Goal: Register for event/course

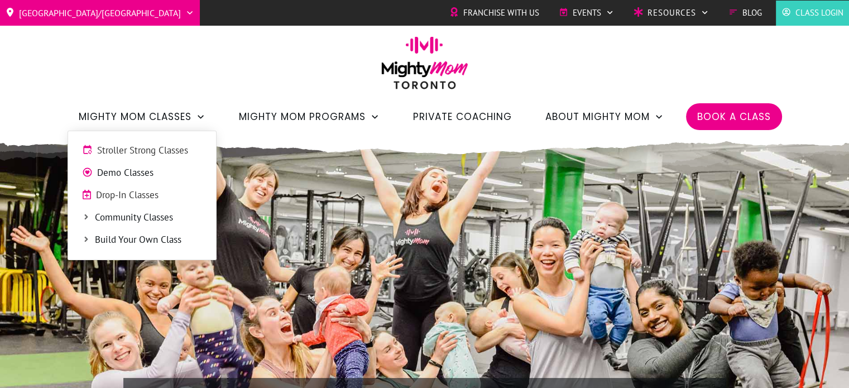
click at [151, 150] on span "Stroller Strong Classes" at bounding box center [149, 151] width 105 height 15
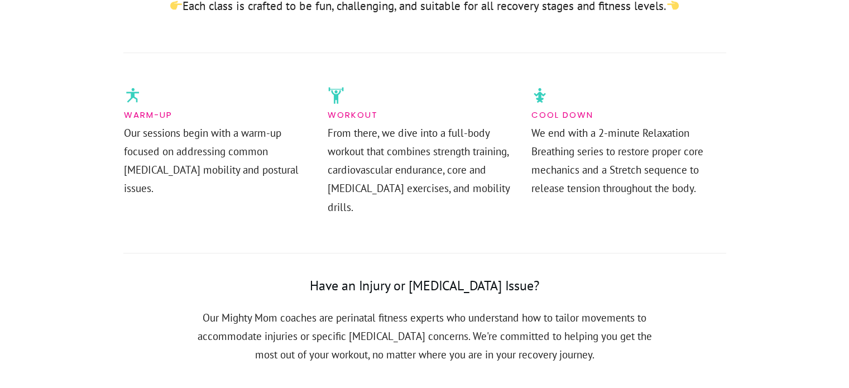
scroll to position [730, 0]
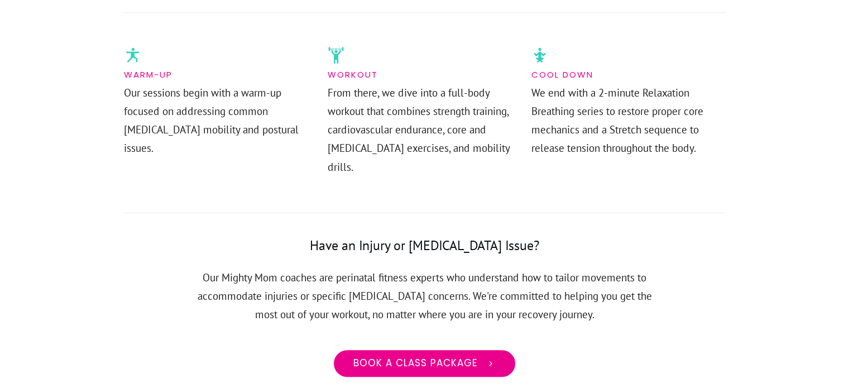
click at [440, 357] on span "Book a class package" at bounding box center [415, 363] width 124 height 12
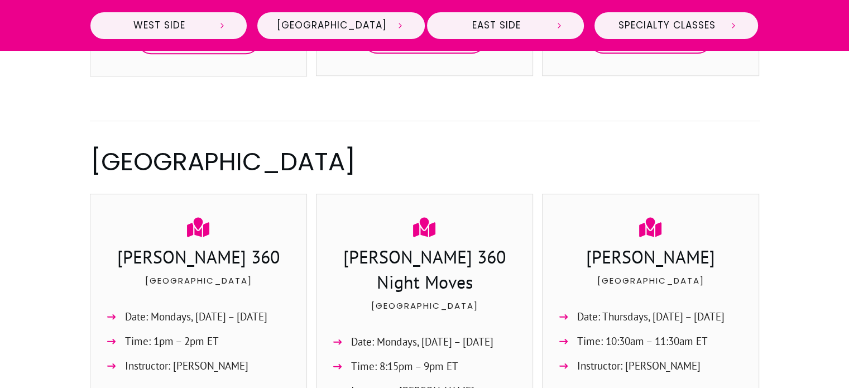
scroll to position [846, 0]
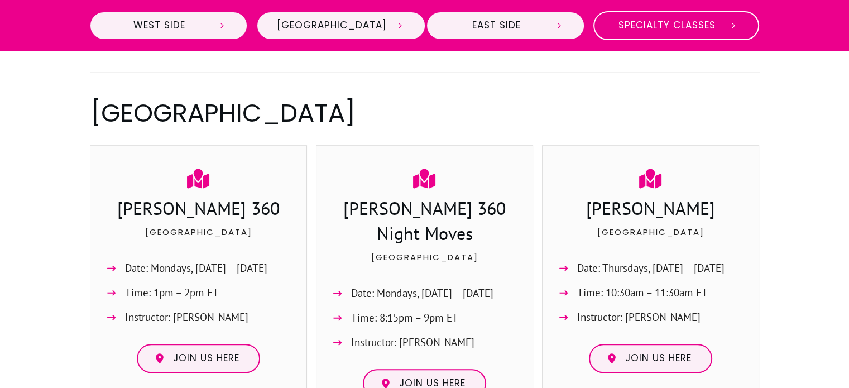
click at [701, 26] on span "Specialty Classes" at bounding box center [667, 26] width 106 height 12
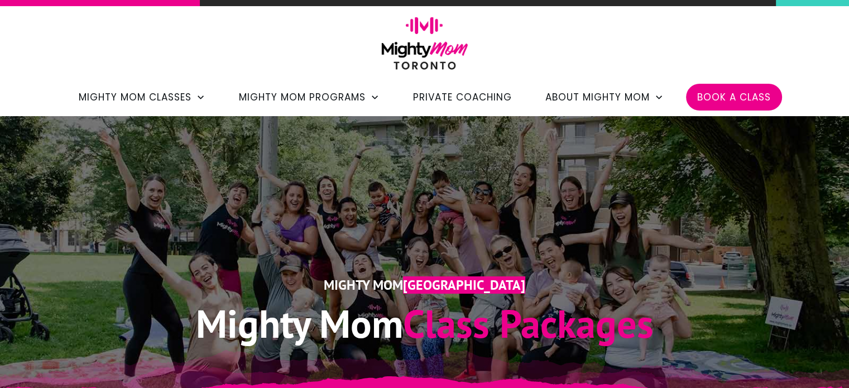
scroll to position [20, 0]
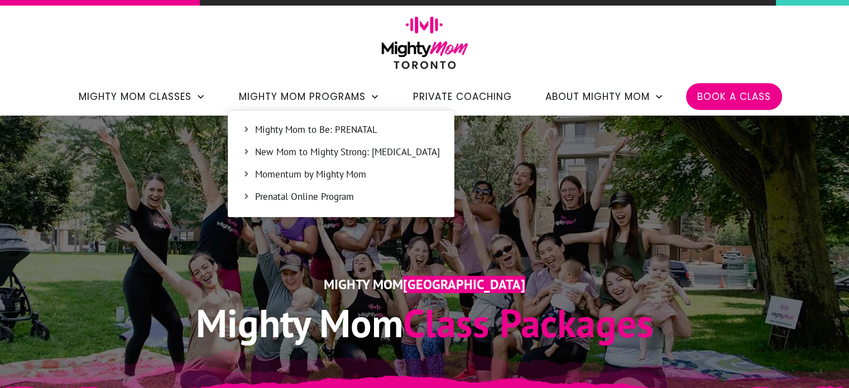
click at [338, 126] on span "Mighty Mom to Be: PRENATAL" at bounding box center [347, 130] width 185 height 15
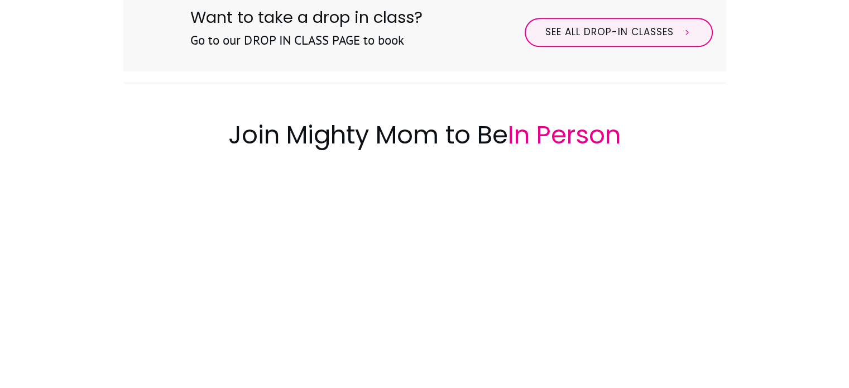
scroll to position [641, 0]
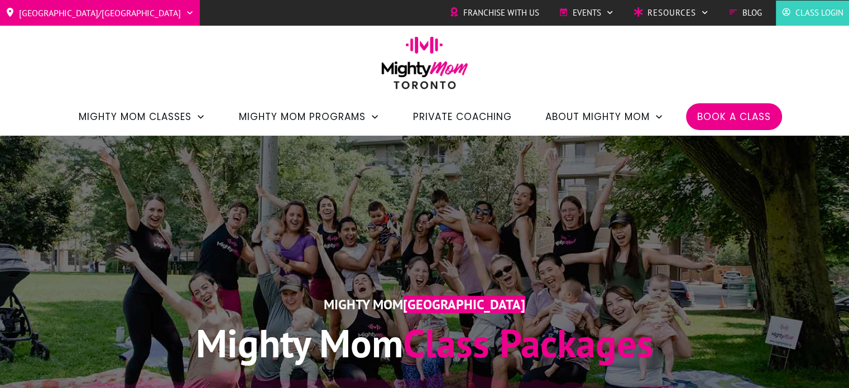
scroll to position [1, 0]
